Goal: Transaction & Acquisition: Purchase product/service

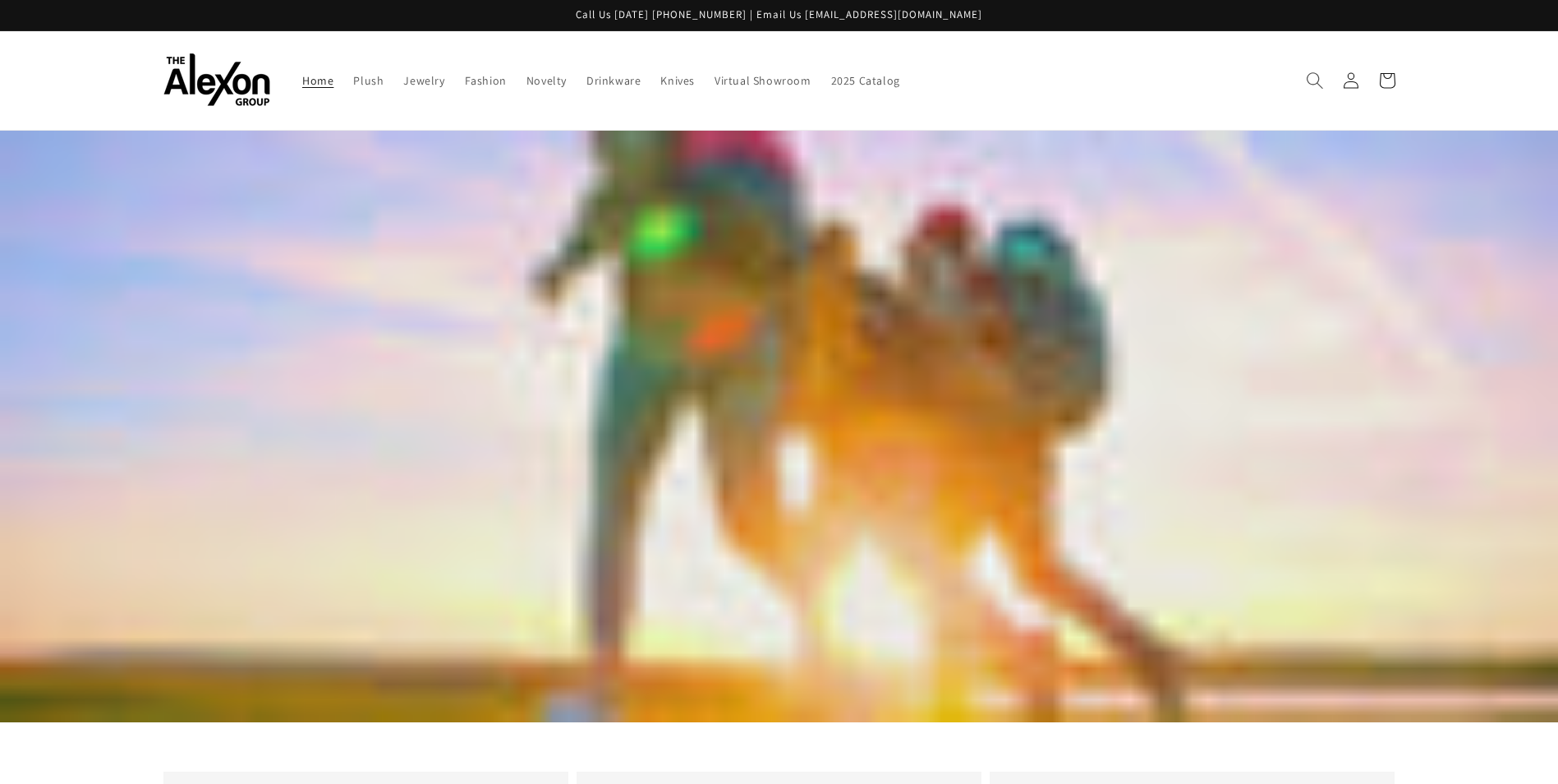
click at [1317, 71] on icon "Search" at bounding box center [1314, 80] width 17 height 17
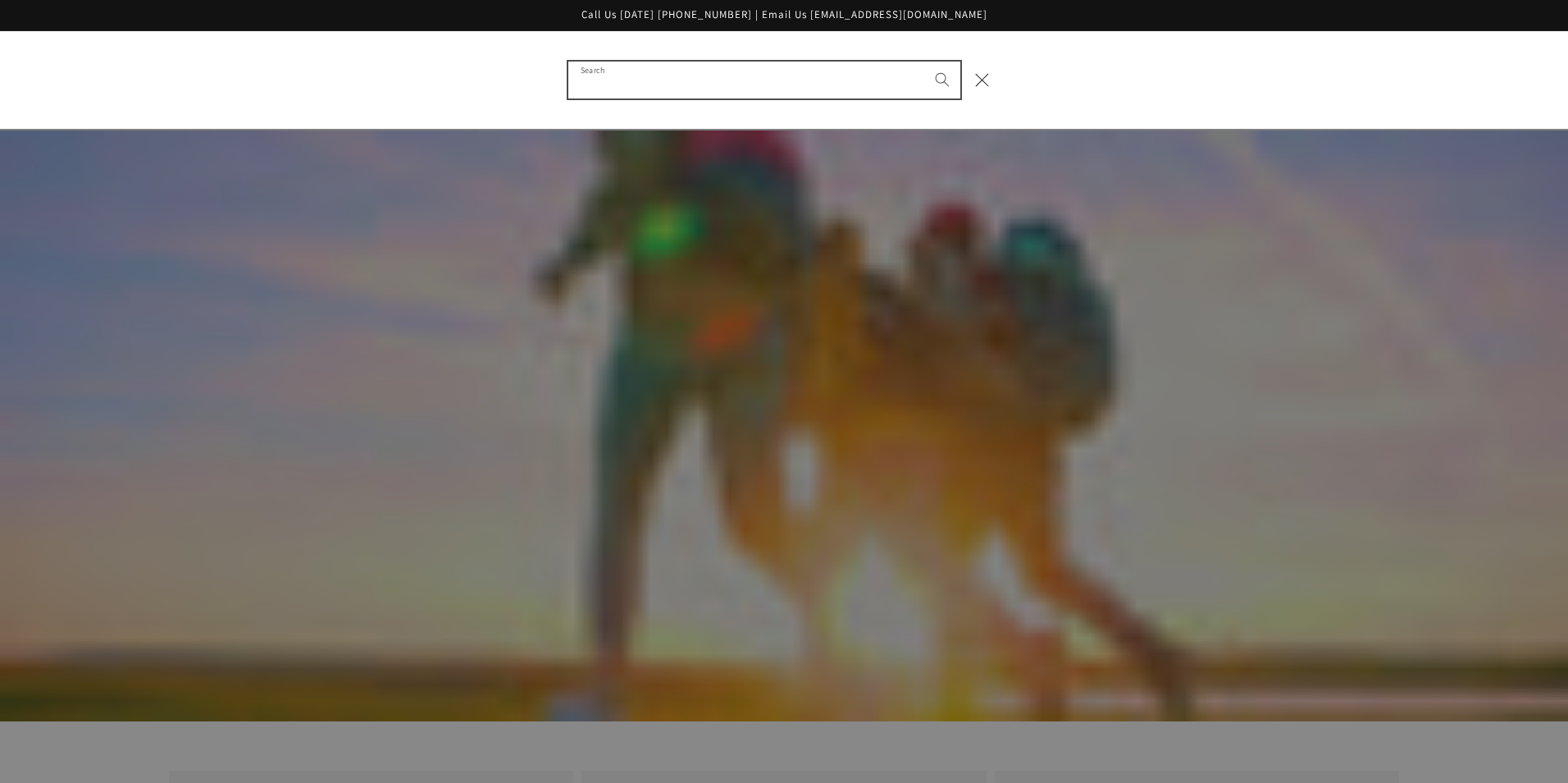
click at [729, 87] on input "Search" at bounding box center [764, 81] width 392 height 37
type input "*******"
click at [924, 62] on button "Search" at bounding box center [942, 80] width 36 height 36
